Goal: Task Accomplishment & Management: Manage account settings

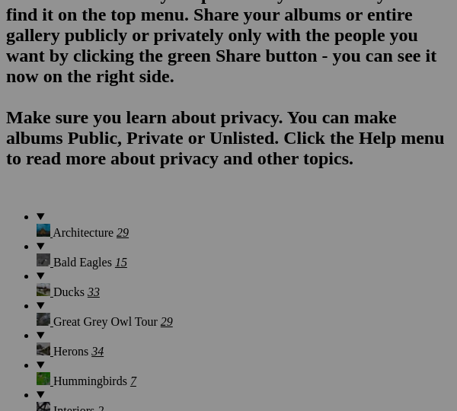
scroll to position [1463, 0]
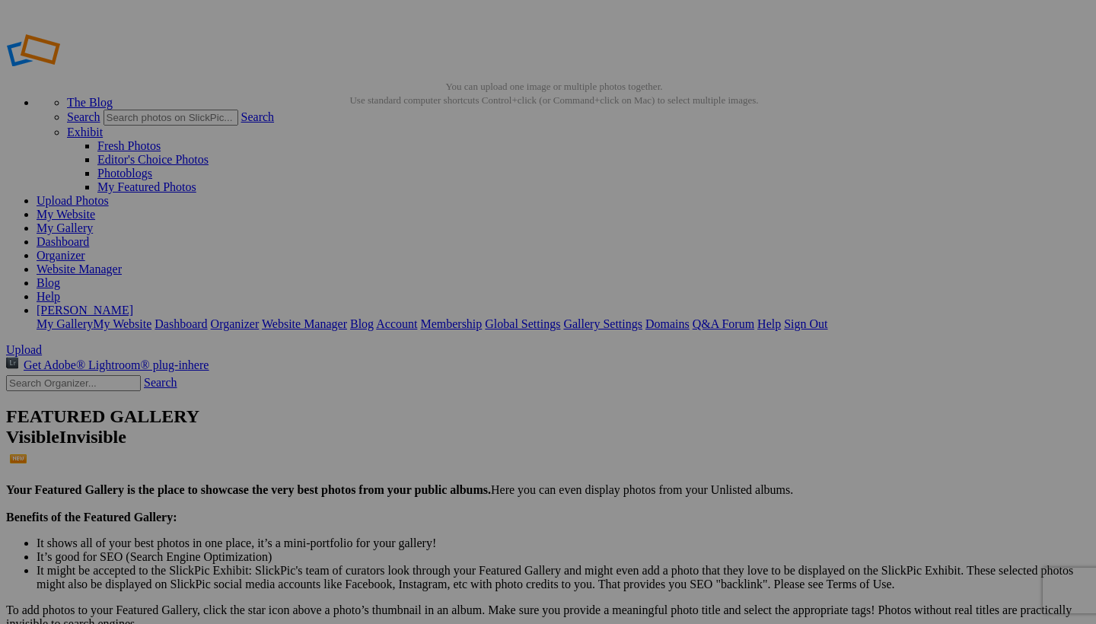
type input "_"
type input "Nyala antelope"
type input "_"
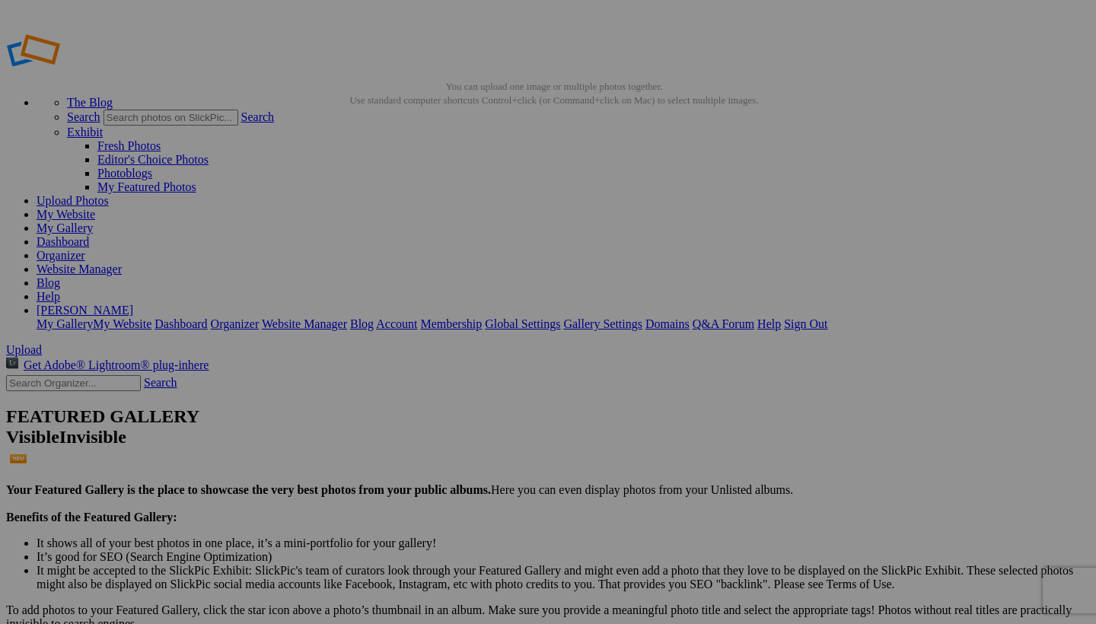
type input "Zebras"
type input "_"
type input "Lioneses of Zimanga"
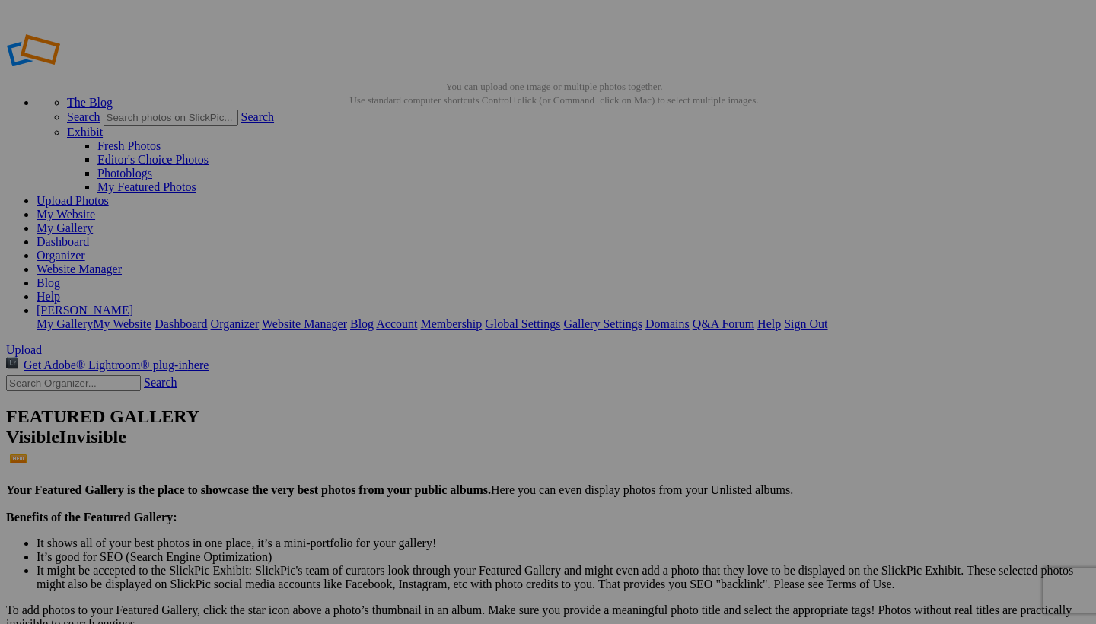
type input "_"
type input "t"
type input "The Lion King of Zimanga"
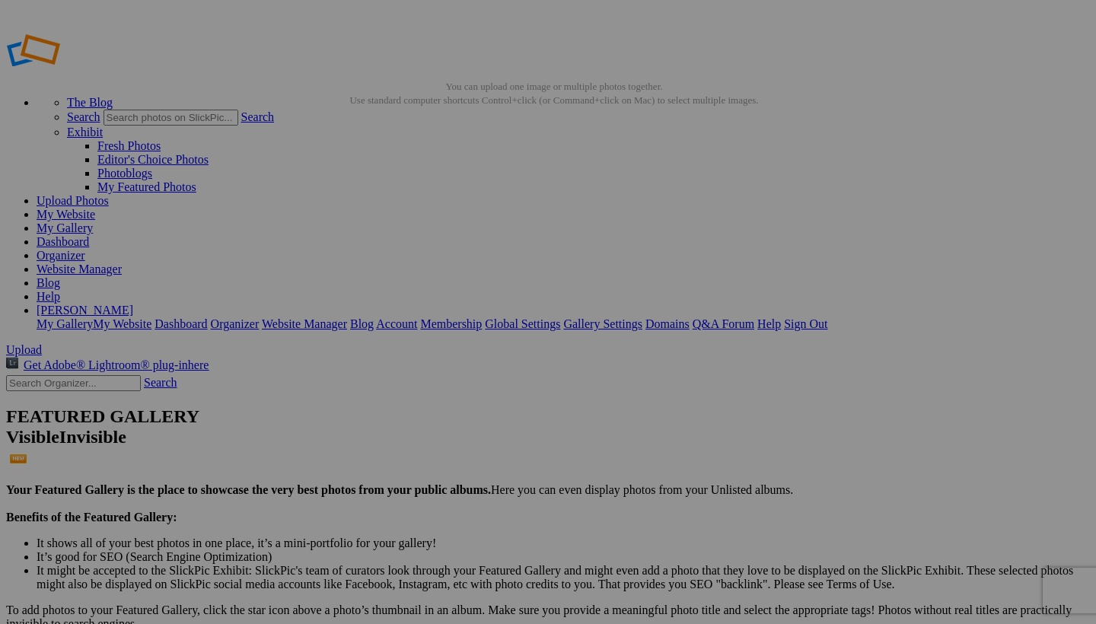
type input "_"
type input "Lionesses of Zimanaga"
